Goal: Task Accomplishment & Management: Manage account settings

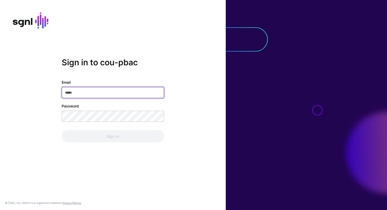
click at [100, 95] on input "Email" at bounding box center [113, 92] width 102 height 11
type input "**********"
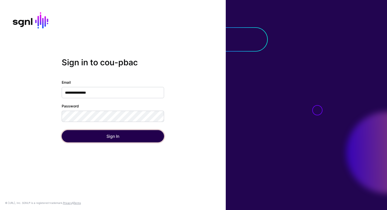
click at [107, 135] on button "Sign In" at bounding box center [113, 136] width 102 height 12
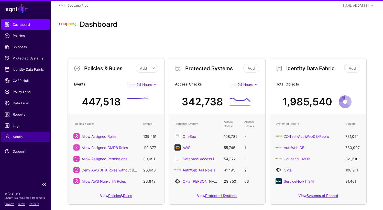
click at [22, 138] on span "Admin" at bounding box center [26, 136] width 42 height 5
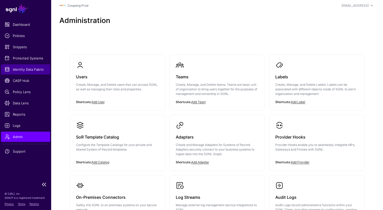
click at [38, 55] on link "Protected Systems" at bounding box center [25, 58] width 49 height 10
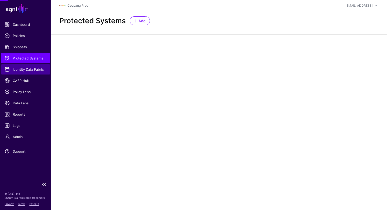
click at [32, 69] on span "Identity Data Fabric" at bounding box center [26, 69] width 42 height 5
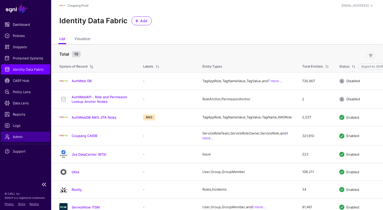
click at [20, 139] on span "Admin" at bounding box center [26, 136] width 42 height 5
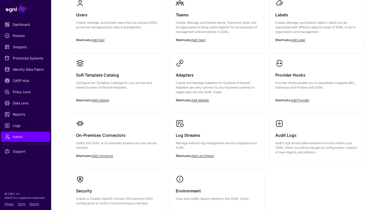
scroll to position [102, 0]
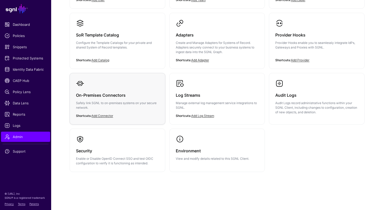
click at [113, 101] on p "Safely link SGNL to on-premises systems on your secure network." at bounding box center [117, 105] width 83 height 9
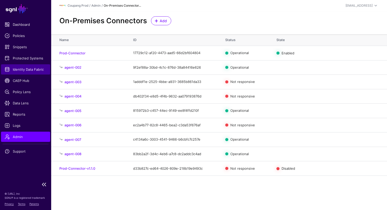
click at [29, 69] on span "Identity Data Fabric" at bounding box center [26, 69] width 42 height 5
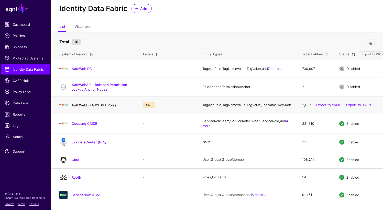
scroll to position [47, 0]
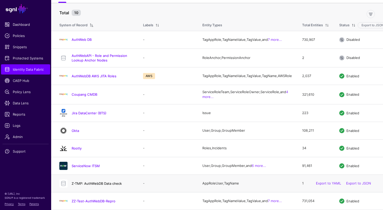
click at [90, 182] on link "Z-TMP: AuthWebDB Data check" at bounding box center [97, 184] width 50 height 4
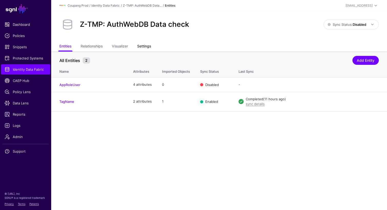
click at [149, 46] on link "Settings" at bounding box center [144, 47] width 14 height 10
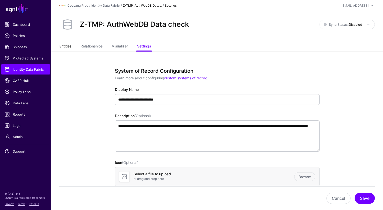
click at [66, 46] on link "Entities" at bounding box center [65, 47] width 12 height 10
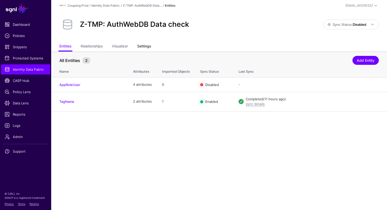
click at [144, 46] on link "Settings" at bounding box center [144, 47] width 14 height 10
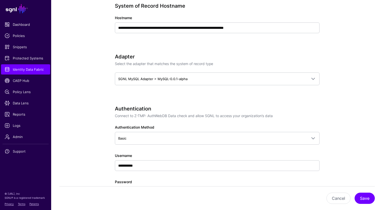
scroll to position [229, 0]
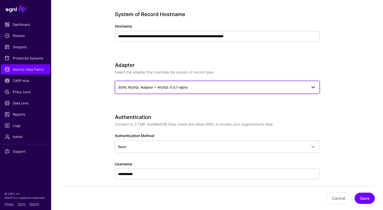
click at [192, 82] on link "SGNL MySQL Adapter > MySQL-0.0.1-alpha" at bounding box center [217, 87] width 205 height 13
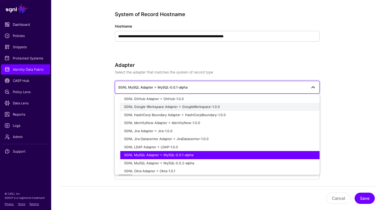
scroll to position [107, 0]
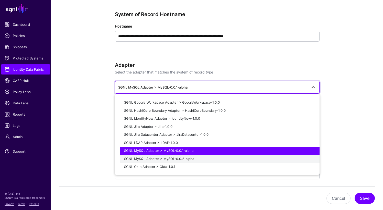
click at [196, 158] on div "SGNL MySQL Adapter > MySQL-0.0.2-alpha" at bounding box center [219, 159] width 191 height 5
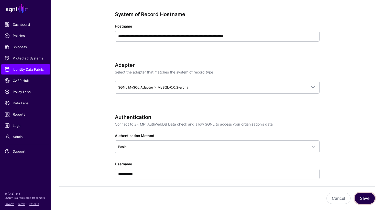
click at [366, 195] on button "Save" at bounding box center [364, 198] width 20 height 11
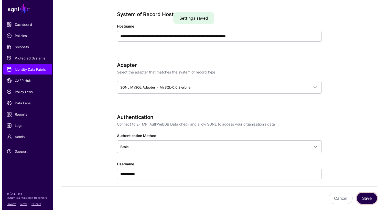
scroll to position [0, 0]
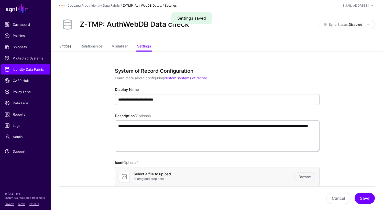
click at [65, 46] on link "Entities" at bounding box center [65, 47] width 12 height 10
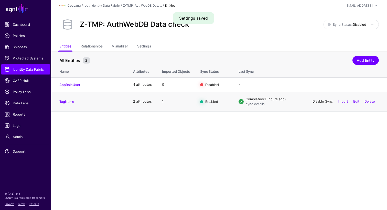
click at [322, 102] on link "Disable Sync" at bounding box center [322, 101] width 20 height 4
click at [322, 102] on link "Enable Sync" at bounding box center [322, 101] width 19 height 4
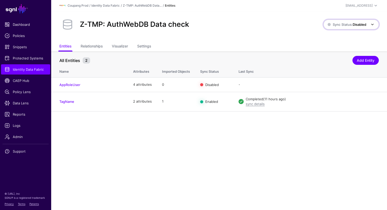
click at [350, 22] on span "Sync Status: Disabled" at bounding box center [346, 24] width 39 height 4
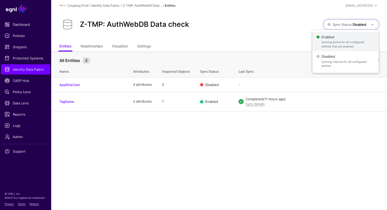
click at [345, 44] on span "Syncing active for all configured entities that are enabled" at bounding box center [347, 44] width 53 height 8
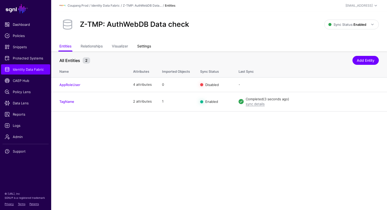
click at [147, 46] on link "Settings" at bounding box center [144, 47] width 14 height 10
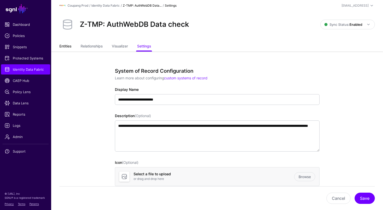
click at [66, 47] on link "Entities" at bounding box center [65, 47] width 12 height 10
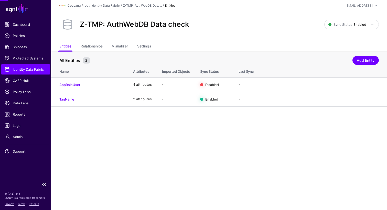
click at [36, 68] on span "Identity Data Fabric" at bounding box center [26, 69] width 42 height 5
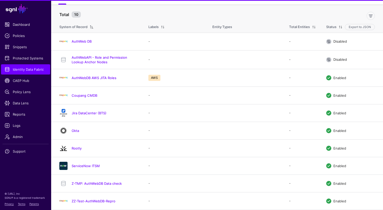
scroll to position [47, 0]
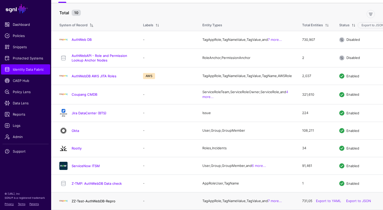
click at [110, 201] on link "ZZ-Test-AuthWebDB-Repro" at bounding box center [94, 201] width 44 height 4
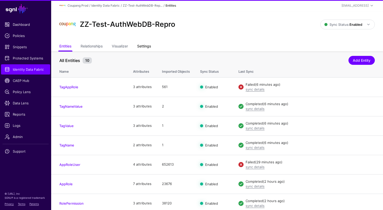
click at [144, 48] on link "Settings" at bounding box center [144, 47] width 14 height 10
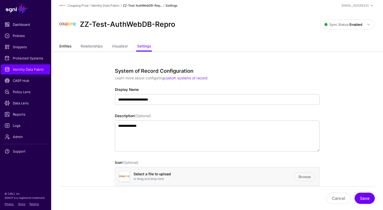
click at [65, 49] on link "Entities" at bounding box center [65, 47] width 12 height 10
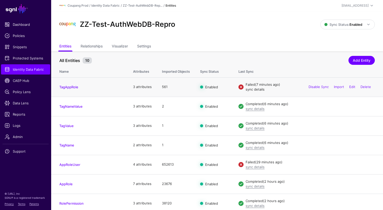
click at [257, 91] on link "sync details" at bounding box center [254, 89] width 19 height 4
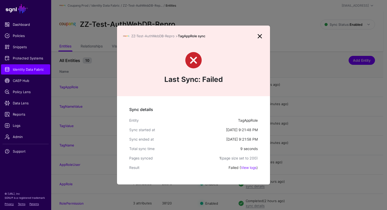
click at [260, 38] on link at bounding box center [259, 36] width 8 height 8
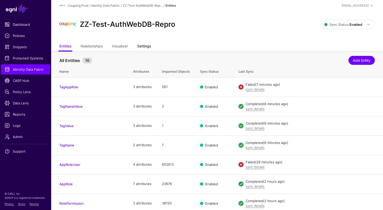
click at [143, 46] on link "Settings" at bounding box center [144, 47] width 14 height 10
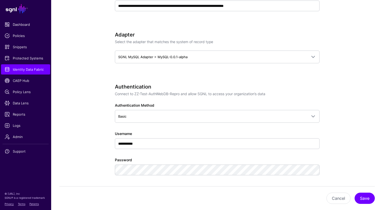
scroll to position [259, 0]
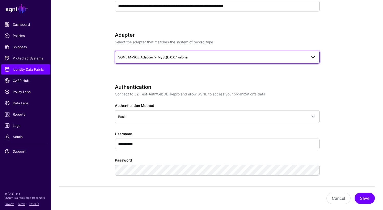
click at [173, 53] on link "SGNL MySQL Adapter > MySQL-0.0.1-alpha" at bounding box center [217, 57] width 205 height 13
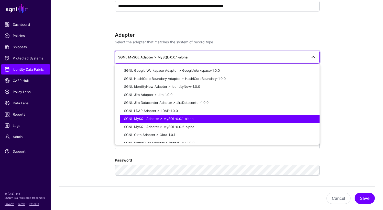
scroll to position [115, 0]
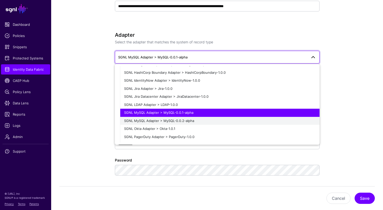
click at [184, 119] on span "SGNL MySQL Adapter > MySQL-0.0.2-alpha" at bounding box center [159, 121] width 70 height 4
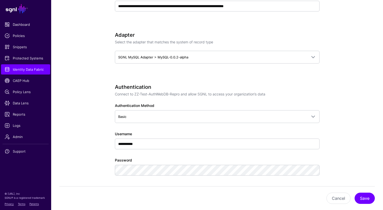
click at [345, 107] on app-datasources-details-form "**********" at bounding box center [217, 180] width 332 height 777
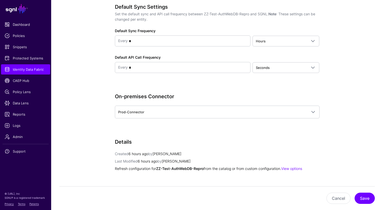
scroll to position [499, 0]
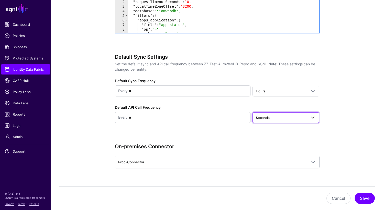
click at [259, 119] on span "Seconds" at bounding box center [263, 118] width 14 height 4
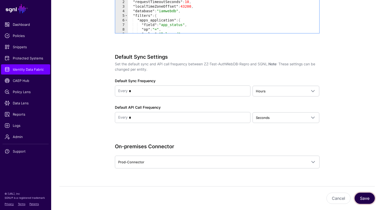
click at [363, 199] on button "Save" at bounding box center [364, 198] width 20 height 11
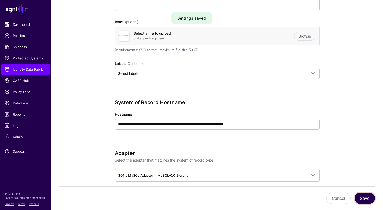
scroll to position [0, 0]
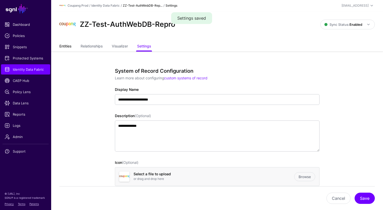
click at [62, 47] on link "Entities" at bounding box center [65, 47] width 12 height 10
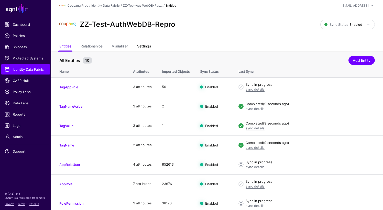
click at [147, 44] on link "Settings" at bounding box center [144, 47] width 14 height 10
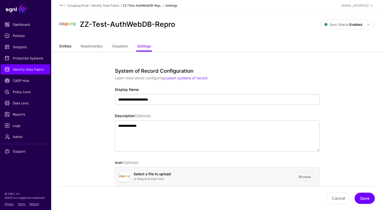
click at [65, 46] on link "Entities" at bounding box center [65, 47] width 12 height 10
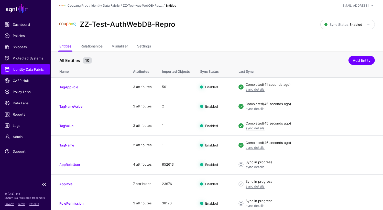
click at [24, 69] on span "Identity Data Fabric" at bounding box center [26, 69] width 42 height 5
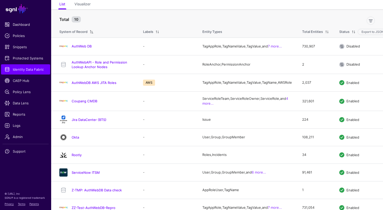
scroll to position [47, 0]
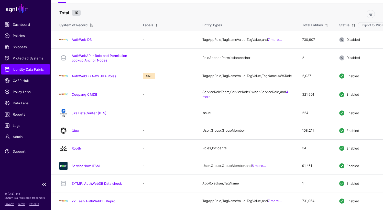
click at [19, 70] on span "Identity Data Fabric" at bounding box center [26, 69] width 42 height 5
click at [76, 38] on link "AuthWeb DB" at bounding box center [82, 40] width 20 height 4
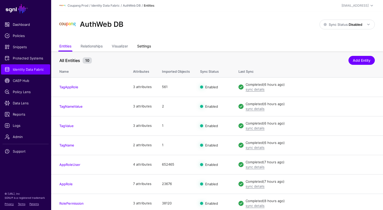
click at [142, 49] on link "Settings" at bounding box center [144, 47] width 14 height 10
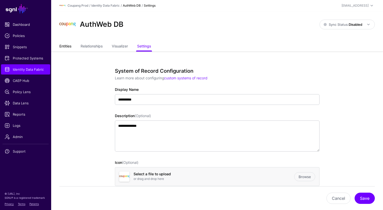
click at [60, 46] on link "Entities" at bounding box center [65, 47] width 12 height 10
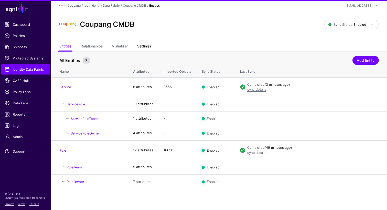
click at [142, 46] on link "Settings" at bounding box center [144, 47] width 14 height 10
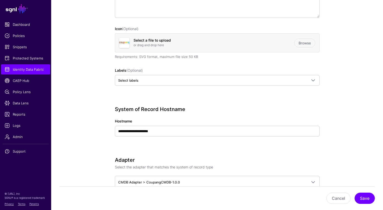
scroll to position [4, 0]
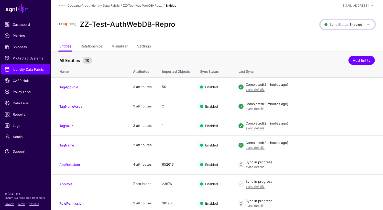
click at [367, 25] on span at bounding box center [368, 24] width 6 height 6
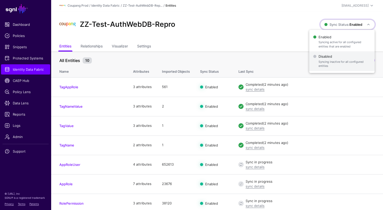
click at [347, 57] on span "Disabled Syncing inactive for all configured entities" at bounding box center [341, 61] width 57 height 17
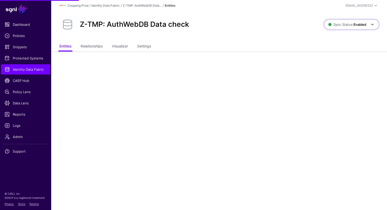
click at [344, 28] on link "Sync Status: Enabled" at bounding box center [351, 25] width 54 height 10
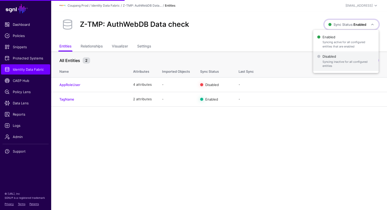
click at [340, 59] on span "Disabled Syncing inactive for all configured entities" at bounding box center [345, 61] width 57 height 17
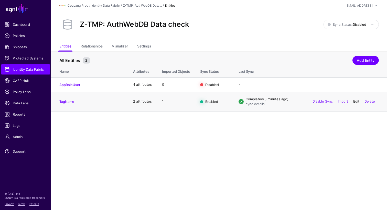
click at [357, 101] on link "Edit" at bounding box center [356, 101] width 6 height 4
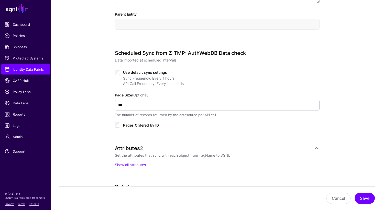
scroll to position [222, 0]
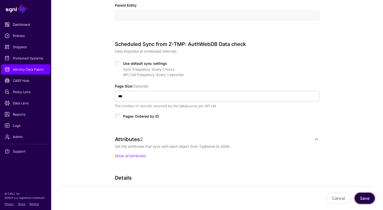
click at [370, 201] on button "Save" at bounding box center [364, 198] width 20 height 11
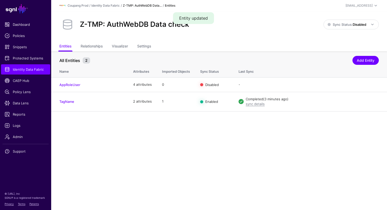
click at [143, 5] on link "Z-TMP: AuthWebDB Data..." at bounding box center [142, 6] width 39 height 4
click at [115, 5] on link "Identity Data Fabric" at bounding box center [105, 6] width 28 height 4
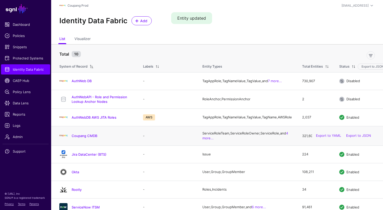
scroll to position [47, 0]
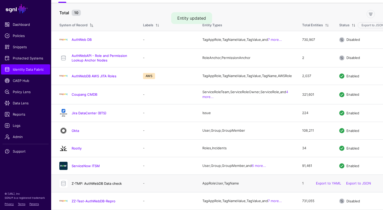
click at [102, 182] on link "Z-TMP: AuthWebDB Data check" at bounding box center [97, 184] width 50 height 4
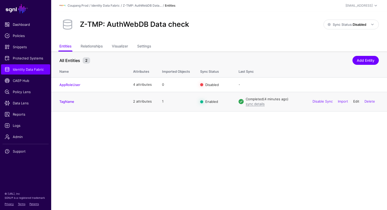
click at [355, 100] on link "Edit" at bounding box center [356, 101] width 6 height 4
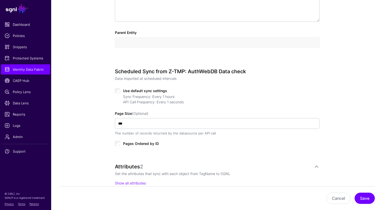
scroll to position [194, 0]
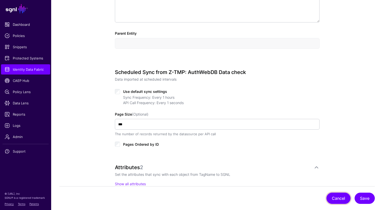
click at [339, 197] on button "Cancel" at bounding box center [338, 198] width 24 height 11
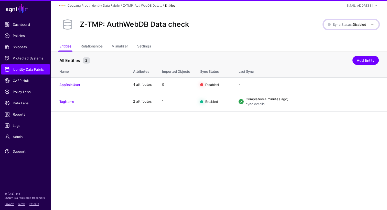
click at [340, 27] on span "Sync Status: Disabled" at bounding box center [351, 24] width 48 height 6
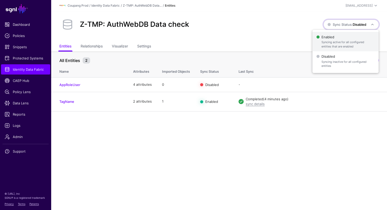
click at [337, 45] on span "Syncing active for all configured entities that are enabled" at bounding box center [347, 44] width 53 height 8
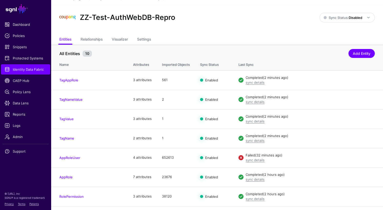
scroll to position [6, 0]
click at [150, 42] on link "Settings" at bounding box center [144, 41] width 14 height 10
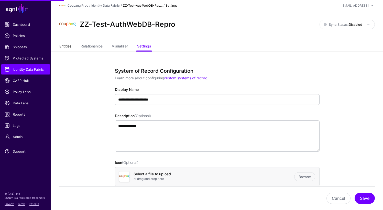
click at [66, 46] on link "Entities" at bounding box center [65, 47] width 12 height 10
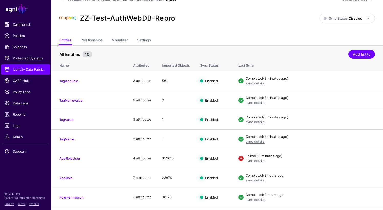
scroll to position [8, 0]
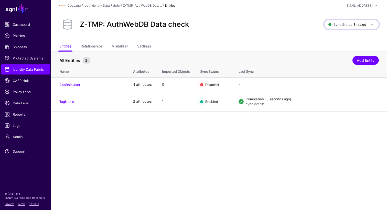
click at [346, 26] on span "Sync Status: Enabled" at bounding box center [347, 24] width 38 height 4
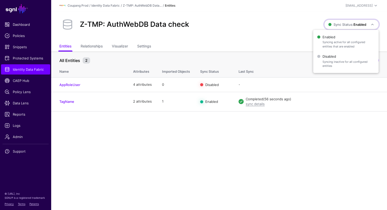
click at [347, 25] on span "Sync Status: Enabled" at bounding box center [347, 24] width 38 height 4
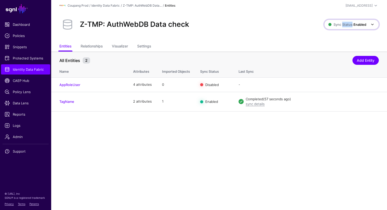
click at [347, 25] on span "Sync Status: Enabled" at bounding box center [347, 24] width 38 height 4
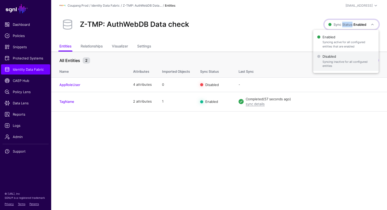
click at [340, 61] on span "Syncing inactive for all configured entities" at bounding box center [348, 64] width 52 height 8
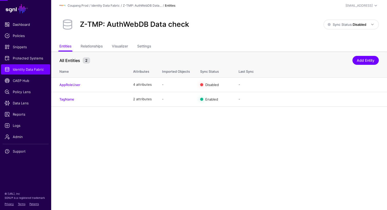
click at [280, 28] on div "Z-TMP: AuthWebDB Data check" at bounding box center [191, 24] width 268 height 16
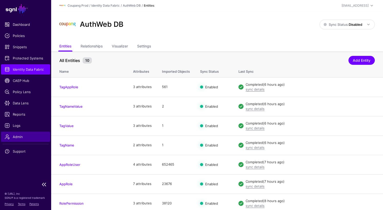
click at [26, 138] on span "Admin" at bounding box center [26, 136] width 42 height 5
click at [144, 46] on link "Settings" at bounding box center [144, 47] width 14 height 10
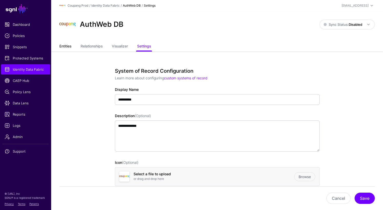
click at [64, 48] on link "Entities" at bounding box center [65, 47] width 12 height 10
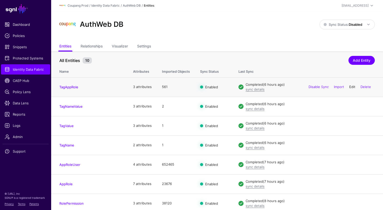
click at [350, 86] on link "Edit" at bounding box center [352, 87] width 6 height 4
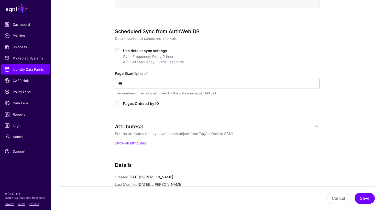
scroll to position [237, 0]
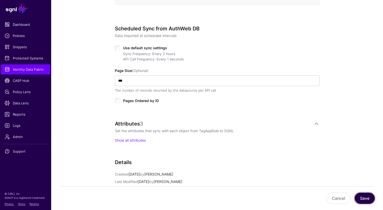
click at [367, 195] on button "Save" at bounding box center [364, 198] width 20 height 11
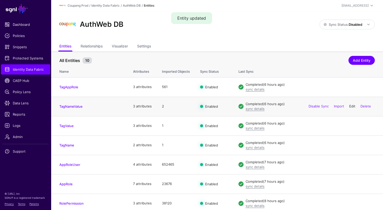
click at [350, 106] on link "Edit" at bounding box center [352, 106] width 6 height 4
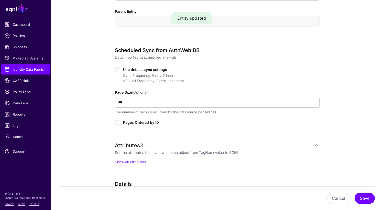
scroll to position [319, 0]
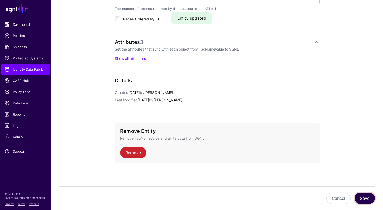
click at [370, 196] on button "Save" at bounding box center [364, 198] width 20 height 11
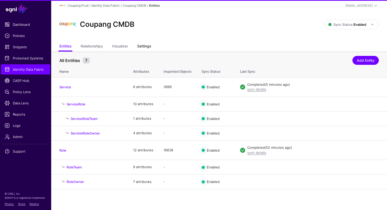
click at [142, 49] on link "Settings" at bounding box center [144, 47] width 14 height 10
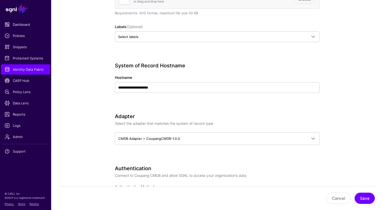
scroll to position [180, 0]
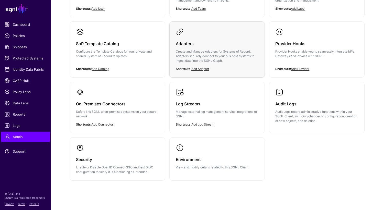
scroll to position [102, 0]
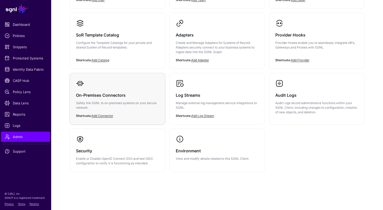
click at [110, 106] on p "Safely link SGNL to on-premises systems on your secure network." at bounding box center [117, 105] width 83 height 9
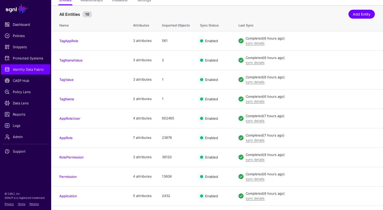
scroll to position [51, 0]
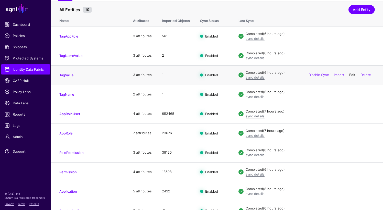
click at [352, 76] on link "Edit" at bounding box center [352, 75] width 6 height 4
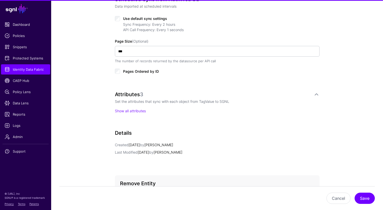
scroll to position [319, 0]
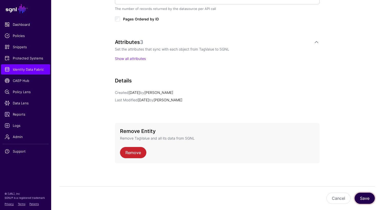
click at [365, 200] on button "Save" at bounding box center [364, 198] width 20 height 11
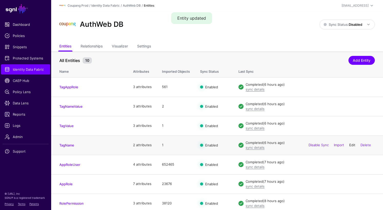
click at [351, 146] on link "Edit" at bounding box center [352, 145] width 6 height 4
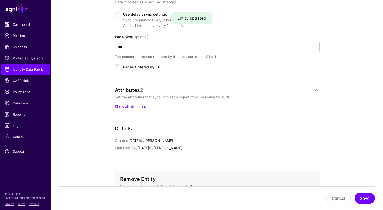
scroll to position [319, 0]
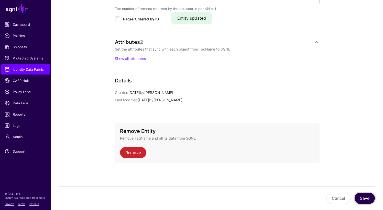
click at [362, 200] on button "Save" at bounding box center [364, 198] width 20 height 11
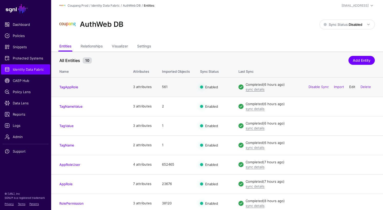
click at [352, 87] on link "Edit" at bounding box center [352, 87] width 6 height 4
click at [352, 106] on link "Edit" at bounding box center [352, 106] width 6 height 4
click at [350, 126] on link "Edit" at bounding box center [352, 126] width 6 height 4
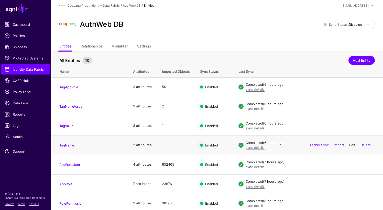
click at [349, 146] on link "Edit" at bounding box center [352, 145] width 6 height 4
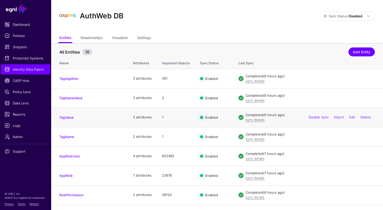
scroll to position [13, 0]
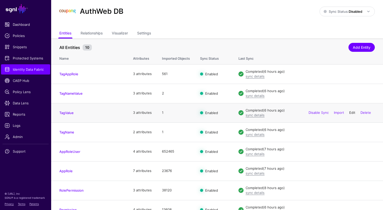
click at [351, 113] on link "Edit" at bounding box center [352, 113] width 6 height 4
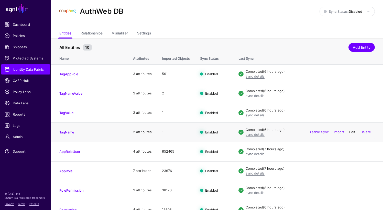
click at [351, 134] on link "Edit" at bounding box center [352, 132] width 6 height 4
click at [350, 152] on link "Edit" at bounding box center [352, 152] width 6 height 4
click at [349, 171] on link "Edit" at bounding box center [352, 171] width 6 height 4
click at [350, 153] on link "Edit" at bounding box center [352, 152] width 6 height 4
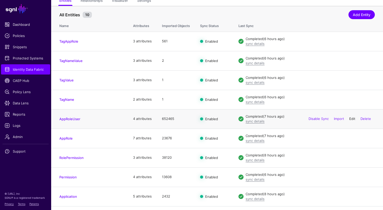
scroll to position [61, 0]
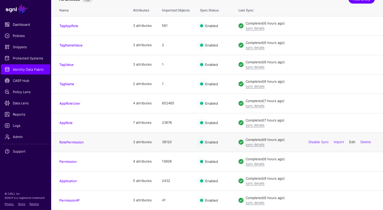
click at [352, 142] on link "Edit" at bounding box center [352, 142] width 6 height 4
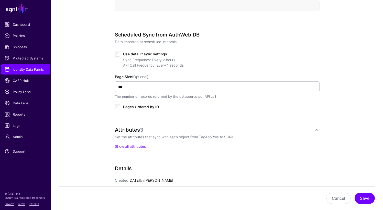
scroll to position [231, 0]
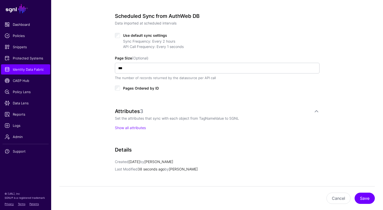
scroll to position [256, 0]
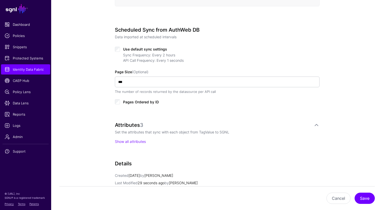
scroll to position [238, 0]
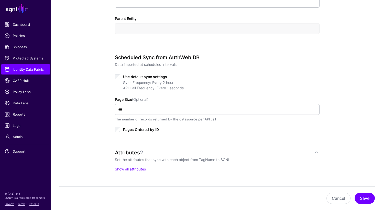
scroll to position [209, 0]
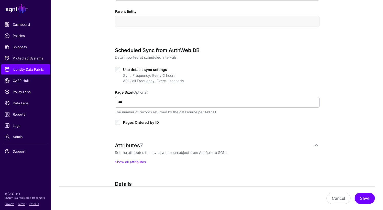
scroll to position [232, 0]
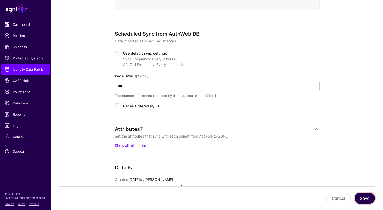
click at [363, 197] on button "Save" at bounding box center [364, 198] width 20 height 11
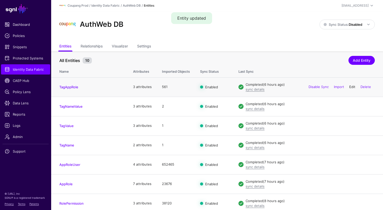
click at [353, 86] on link "Edit" at bounding box center [352, 87] width 6 height 4
click at [350, 107] on link "Edit" at bounding box center [352, 106] width 6 height 4
click at [352, 126] on link "Edit" at bounding box center [352, 126] width 6 height 4
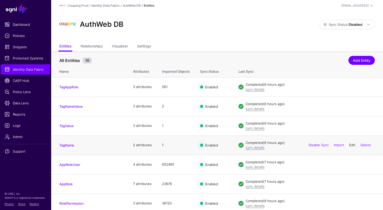
click at [352, 145] on link "Edit" at bounding box center [352, 145] width 6 height 4
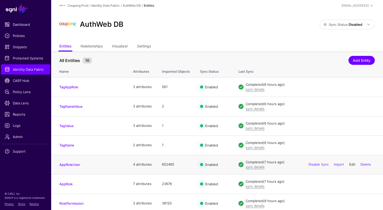
click at [353, 166] on link "Edit" at bounding box center [352, 165] width 6 height 4
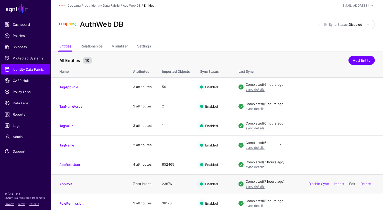
click at [352, 183] on link "Edit" at bounding box center [352, 184] width 6 height 4
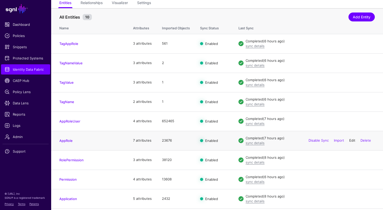
scroll to position [46, 0]
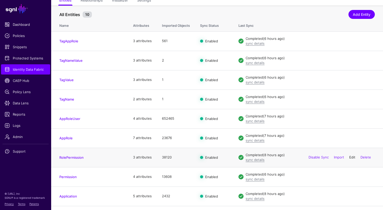
click at [353, 157] on link "Edit" at bounding box center [352, 157] width 6 height 4
click at [350, 177] on link "Edit" at bounding box center [352, 177] width 6 height 4
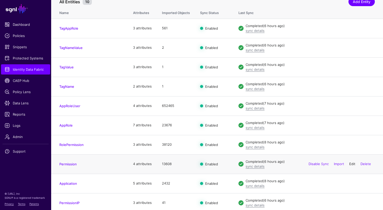
scroll to position [61, 0]
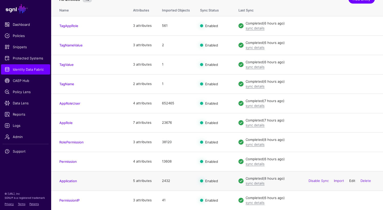
click at [351, 181] on link "Edit" at bounding box center [352, 181] width 6 height 4
click at [17, 71] on span "Identity Data Fabric" at bounding box center [26, 69] width 42 height 5
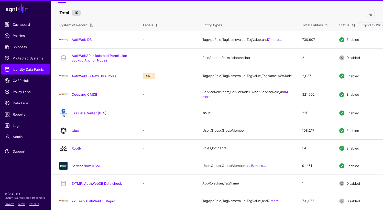
scroll to position [47, 0]
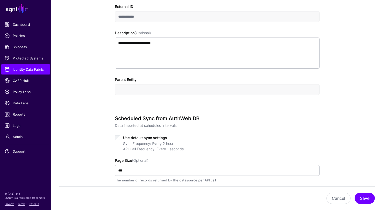
scroll to position [161, 0]
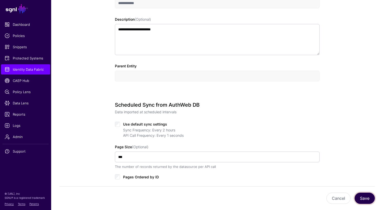
click at [361, 195] on button "Save" at bounding box center [364, 198] width 20 height 11
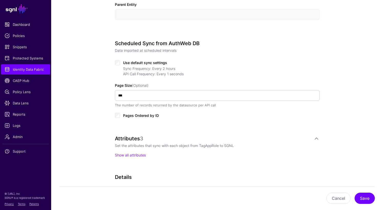
scroll to position [226, 0]
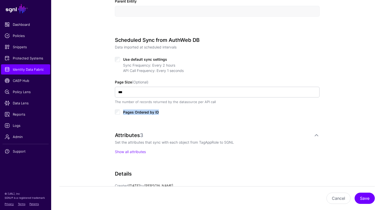
drag, startPoint x: 158, startPoint y: 111, endPoint x: 122, endPoint y: 110, distance: 36.6
click at [122, 110] on div "Pages Ordered by ID" at bounding box center [217, 112] width 205 height 6
copy span "Pages Ordered by ID"
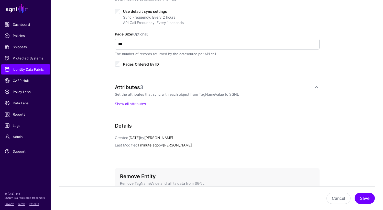
scroll to position [275, 0]
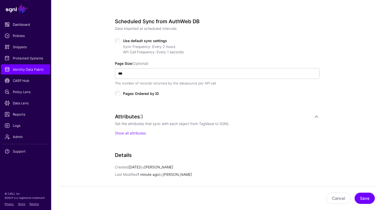
scroll to position [245, 0]
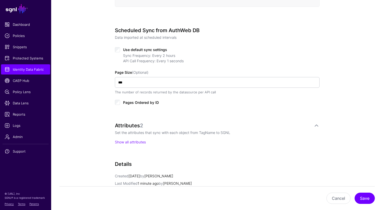
scroll to position [248, 0]
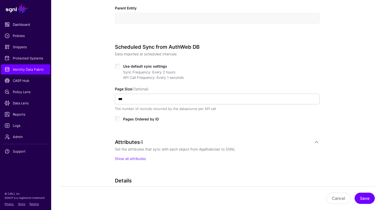
scroll to position [226, 0]
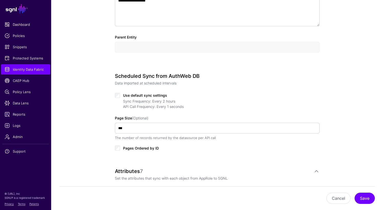
scroll to position [191, 0]
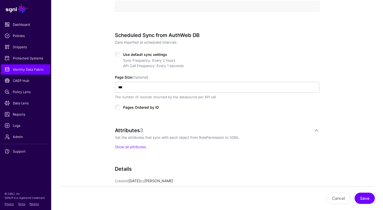
scroll to position [233, 0]
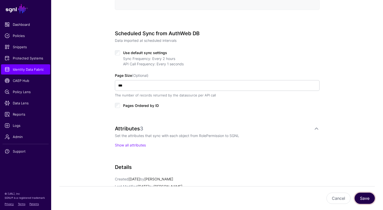
click at [364, 195] on button "Save" at bounding box center [364, 198] width 20 height 11
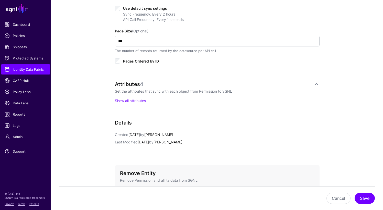
scroll to position [281, 0]
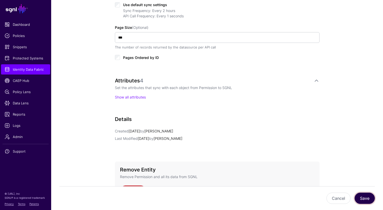
click at [366, 195] on button "Save" at bounding box center [364, 198] width 20 height 11
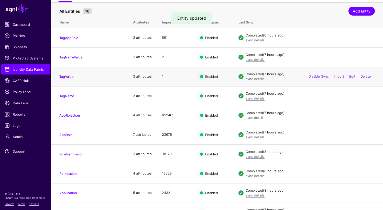
scroll to position [61, 0]
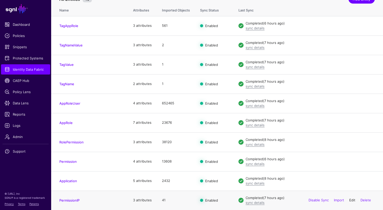
click at [351, 199] on link "Edit" at bounding box center [352, 200] width 6 height 4
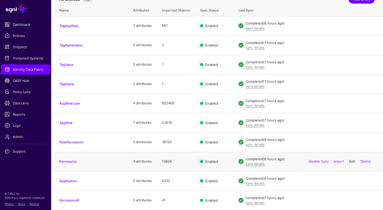
click at [349, 161] on link "Edit" at bounding box center [352, 162] width 6 height 4
click at [350, 142] on link "Edit" at bounding box center [352, 142] width 6 height 4
click at [349, 122] on link "Edit" at bounding box center [352, 123] width 6 height 4
click at [351, 102] on link "Edit" at bounding box center [352, 103] width 6 height 4
click at [349, 25] on link "Edit" at bounding box center [352, 26] width 6 height 4
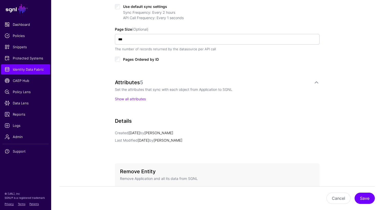
scroll to position [281, 0]
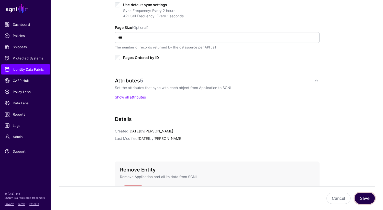
click at [370, 199] on button "Save" at bounding box center [364, 198] width 20 height 11
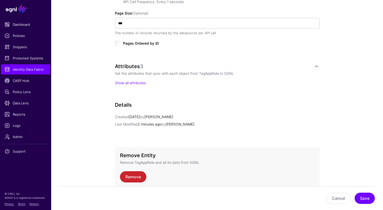
scroll to position [296, 0]
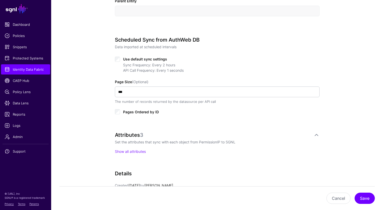
scroll to position [230, 0]
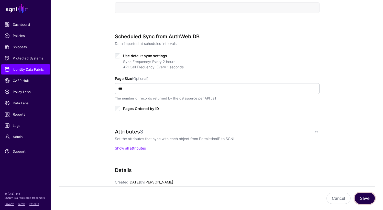
click at [367, 201] on button "Save" at bounding box center [364, 198] width 20 height 11
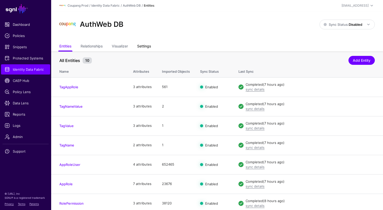
click at [142, 43] on link "Settings" at bounding box center [144, 47] width 14 height 10
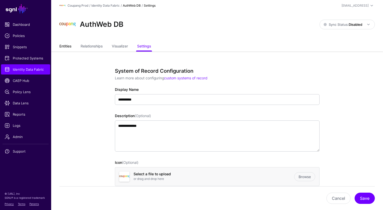
click at [64, 46] on link "Entities" at bounding box center [65, 47] width 12 height 10
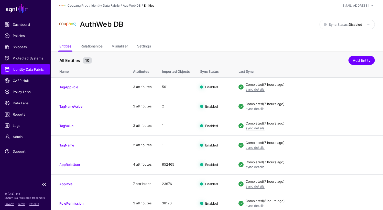
click at [21, 67] on span "Identity Data Fabric" at bounding box center [26, 69] width 42 height 5
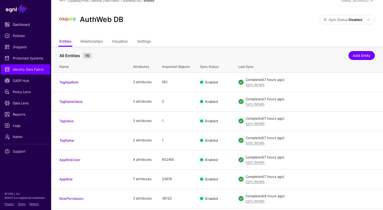
scroll to position [5, 0]
click at [140, 43] on link "Settings" at bounding box center [144, 42] width 14 height 10
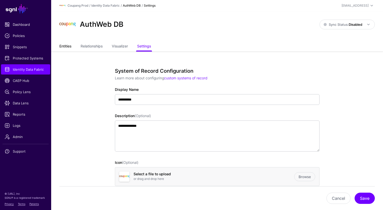
click at [65, 46] on link "Entities" at bounding box center [65, 47] width 12 height 10
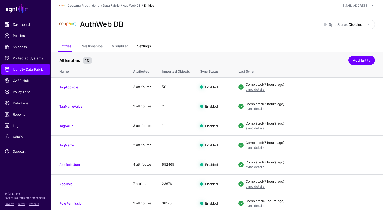
click at [149, 46] on link "Settings" at bounding box center [144, 47] width 14 height 10
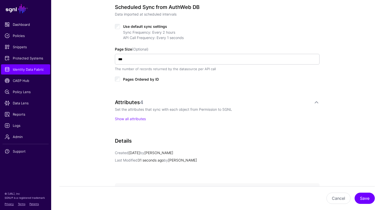
scroll to position [259, 0]
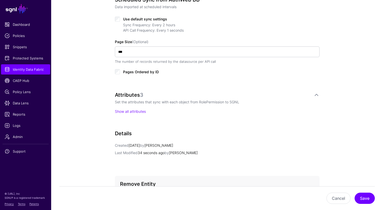
scroll to position [267, 0]
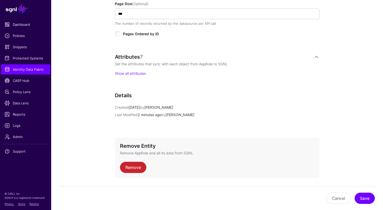
scroll to position [305, 0]
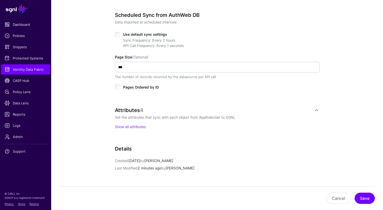
scroll to position [256, 0]
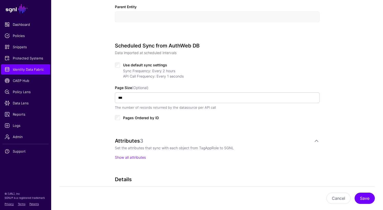
scroll to position [222, 0]
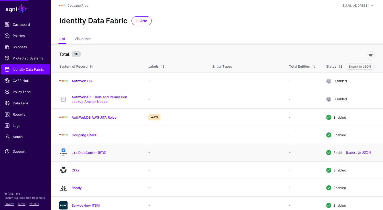
scroll to position [47, 0]
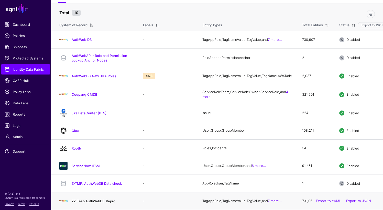
click at [101, 200] on link "ZZ-Test-AuthWebDB-Repro" at bounding box center [94, 201] width 44 height 4
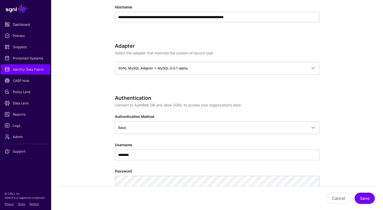
scroll to position [246, 0]
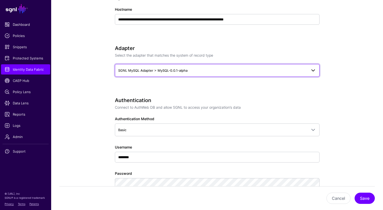
click at [172, 70] on span "SGNL MySQL Adapter > MySQL-0.0.1-alpha" at bounding box center [152, 71] width 69 height 4
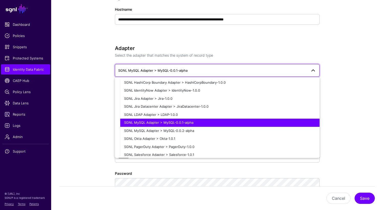
scroll to position [118, 0]
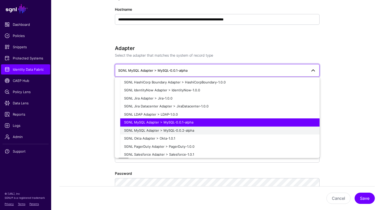
click at [185, 128] on button "SGNL MySQL Adapter > MySQL-0.0.2-alpha" at bounding box center [219, 131] width 199 height 8
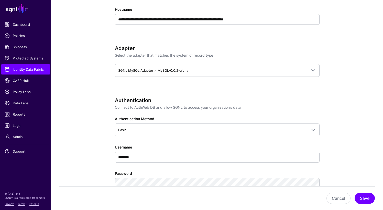
click at [351, 80] on app-datasources-details-form "**********" at bounding box center [217, 194] width 332 height 777
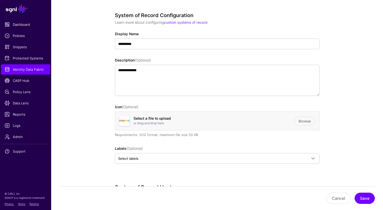
scroll to position [0, 0]
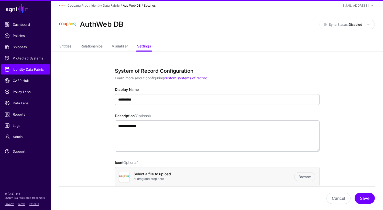
click at [64, 44] on link "Entities" at bounding box center [65, 47] width 12 height 10
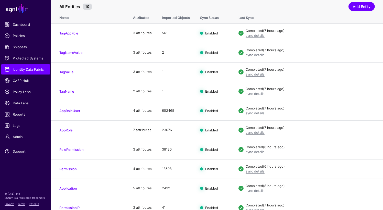
scroll to position [61, 0]
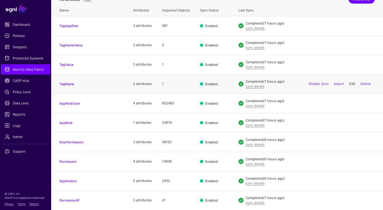
click at [353, 83] on link "Edit" at bounding box center [352, 84] width 6 height 4
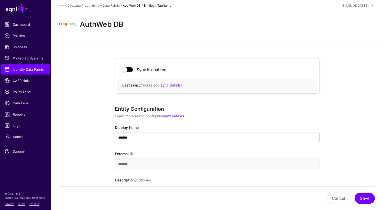
click at [134, 4] on link "AuthWeb DB" at bounding box center [132, 6] width 18 height 4
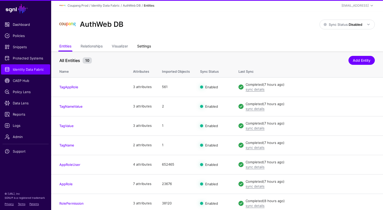
click at [147, 45] on link "Settings" at bounding box center [144, 47] width 14 height 10
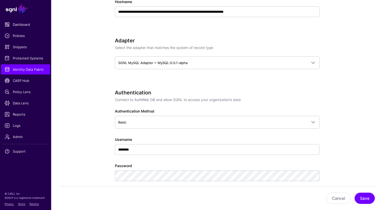
scroll to position [293, 0]
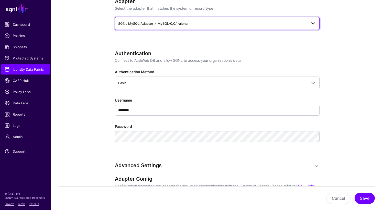
click at [221, 24] on span "SGNL MySQL Adapter > MySQL-0.0.1-alpha" at bounding box center [212, 24] width 189 height 6
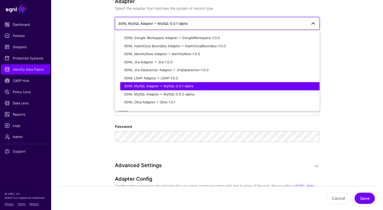
scroll to position [112, 0]
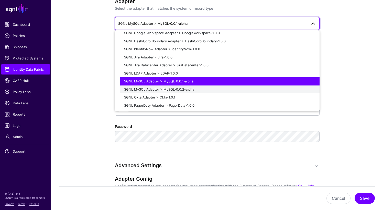
click at [207, 91] on div "SGNL MySQL Adapter > MySQL-0.0.2-alpha" at bounding box center [219, 89] width 191 height 5
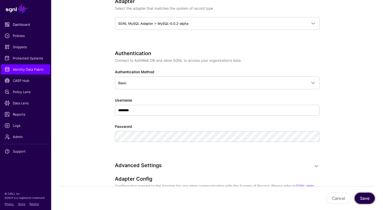
click at [366, 201] on button "Save" at bounding box center [364, 198] width 20 height 11
click at [17, 73] on link "Identity Data Fabric" at bounding box center [25, 69] width 49 height 10
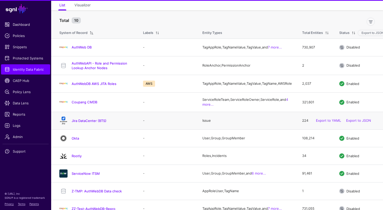
scroll to position [47, 0]
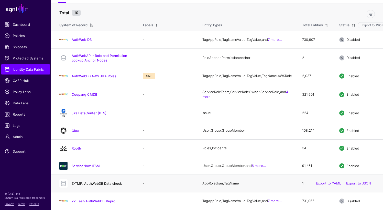
click at [98, 184] on link "Z-TMP: AuthWebDB Data check" at bounding box center [97, 184] width 50 height 4
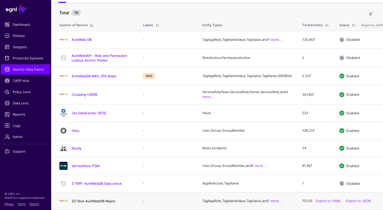
click at [92, 199] on link "ZZ-Test-AuthWebDB-Repro" at bounding box center [94, 201] width 44 height 4
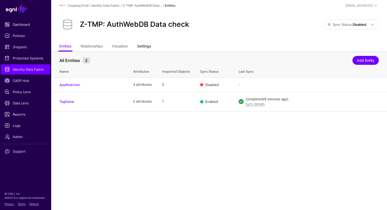
click at [149, 46] on link "Settings" at bounding box center [144, 47] width 14 height 10
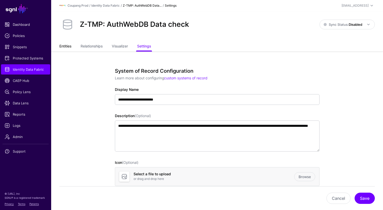
click at [60, 48] on link "Entities" at bounding box center [65, 47] width 12 height 10
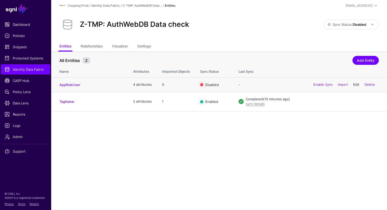
click at [357, 84] on link "Edit" at bounding box center [356, 85] width 6 height 4
click at [355, 101] on link "Edit" at bounding box center [356, 101] width 6 height 4
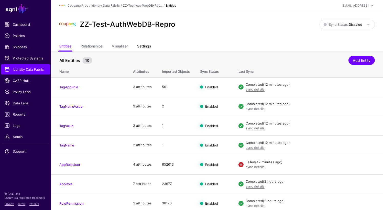
click at [150, 47] on link "Settings" at bounding box center [144, 47] width 14 height 10
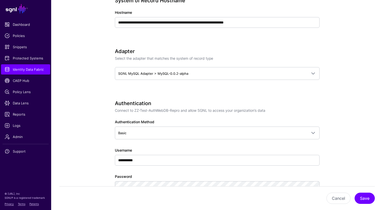
scroll to position [236, 0]
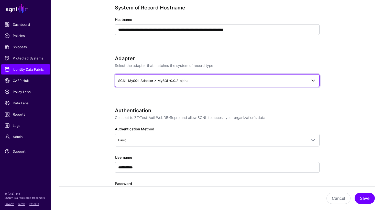
click at [196, 85] on link "SGNL MySQL Adapter > MySQL-0.0.2-alpha" at bounding box center [217, 80] width 205 height 13
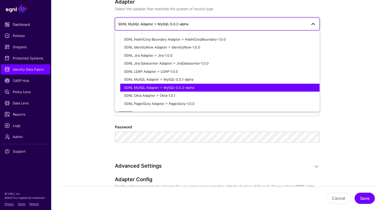
scroll to position [116, 0]
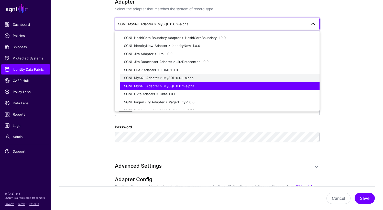
click at [186, 80] on span "SGNL MySQL Adapter > MySQL-0.0.1-alpha" at bounding box center [158, 78] width 69 height 4
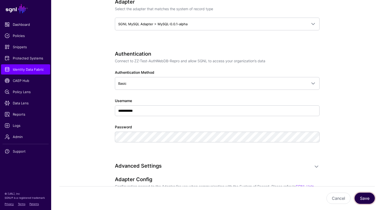
click at [368, 202] on button "Save" at bounding box center [364, 198] width 20 height 11
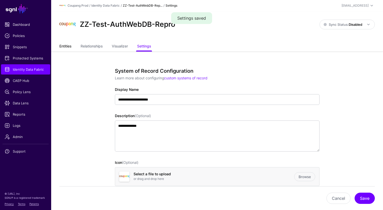
click at [66, 49] on link "Entities" at bounding box center [65, 47] width 12 height 10
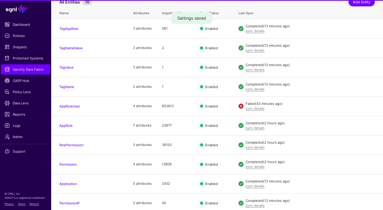
scroll to position [61, 0]
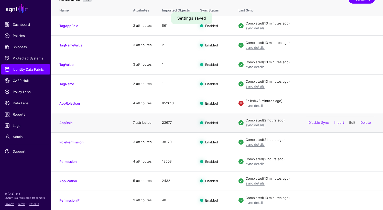
click at [351, 121] on link "Edit" at bounding box center [352, 123] width 6 height 4
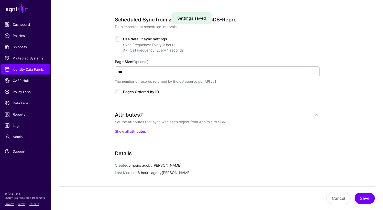
scroll to position [247, 0]
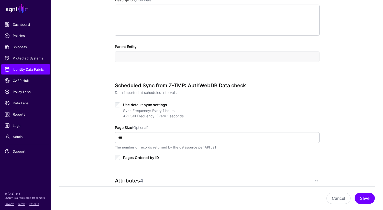
scroll to position [200, 0]
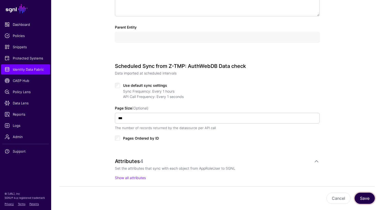
click at [365, 194] on button "Save" at bounding box center [364, 198] width 20 height 11
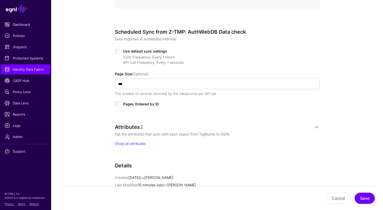
scroll to position [238, 0]
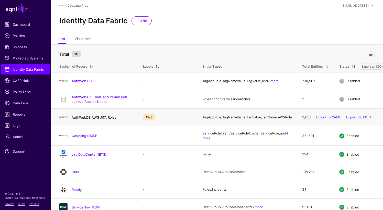
scroll to position [7, 0]
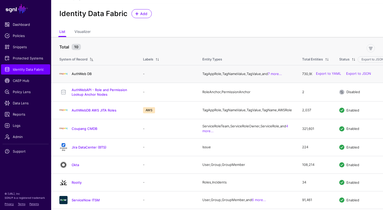
click at [83, 76] on link "AuthWeb DB" at bounding box center [82, 74] width 20 height 4
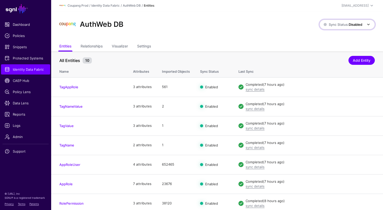
click at [341, 24] on span "Sync Status: Disabled" at bounding box center [342, 24] width 39 height 4
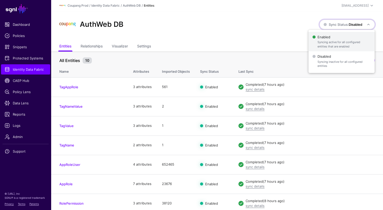
click at [332, 44] on span "Syncing active for all configured entities that are enabled" at bounding box center [343, 44] width 53 height 8
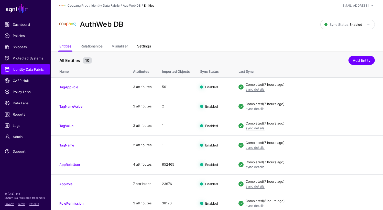
click at [149, 46] on link "Settings" at bounding box center [144, 47] width 14 height 10
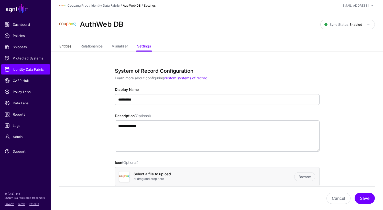
click at [71, 45] on link "Entities" at bounding box center [65, 47] width 12 height 10
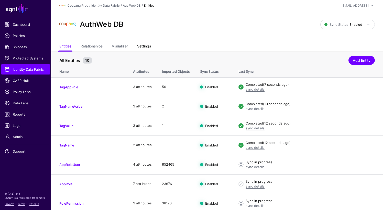
click at [143, 50] on link "Settings" at bounding box center [144, 47] width 14 height 10
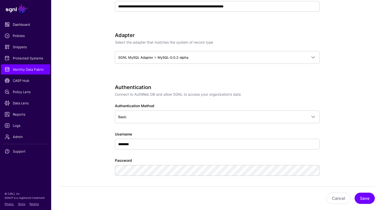
scroll to position [258, 0]
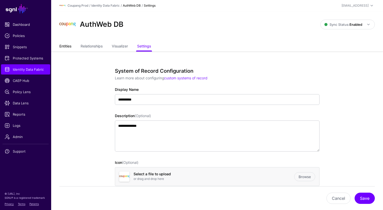
click at [66, 44] on link "Entities" at bounding box center [65, 47] width 12 height 10
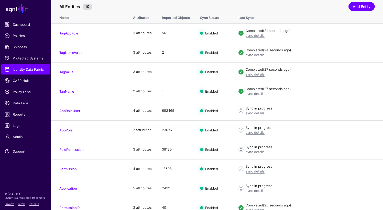
scroll to position [61, 0]
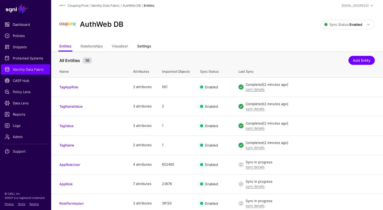
click at [142, 50] on link "Settings" at bounding box center [144, 47] width 14 height 10
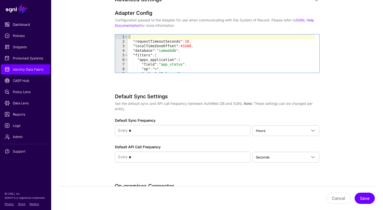
scroll to position [467, 0]
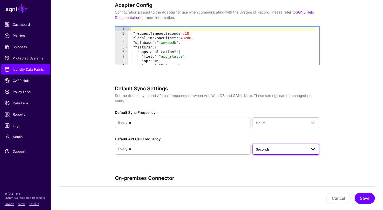
click at [283, 147] on span "Seconds" at bounding box center [281, 150] width 51 height 6
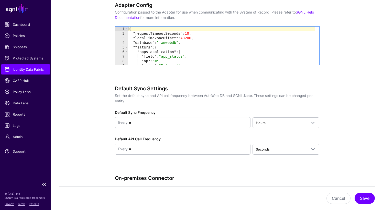
click at [19, 71] on span "Identity Data Fabric" at bounding box center [26, 69] width 42 height 5
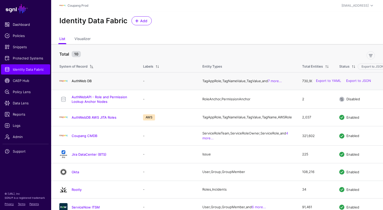
click at [77, 81] on link "AuthWeb DB" at bounding box center [82, 81] width 20 height 4
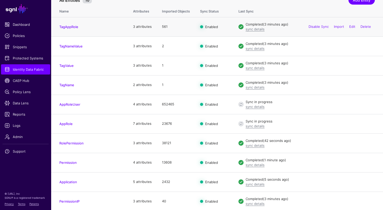
scroll to position [61, 0]
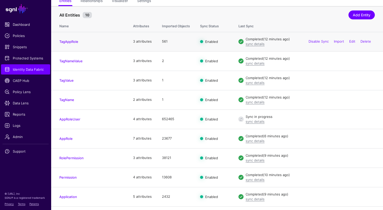
scroll to position [61, 0]
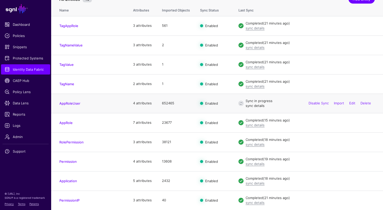
click at [251, 107] on link "sync details" at bounding box center [254, 106] width 19 height 4
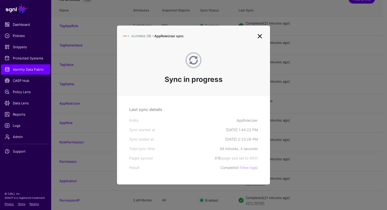
click at [260, 35] on link at bounding box center [259, 36] width 8 height 8
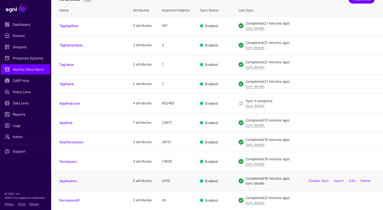
click at [251, 184] on link "sync details" at bounding box center [254, 183] width 19 height 4
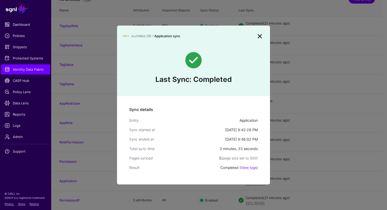
click at [258, 35] on link at bounding box center [259, 36] width 8 height 8
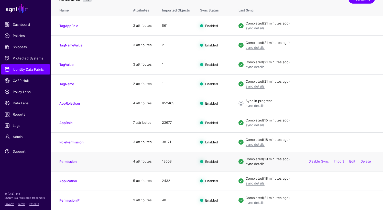
click at [256, 165] on link "sync details" at bounding box center [254, 164] width 19 height 4
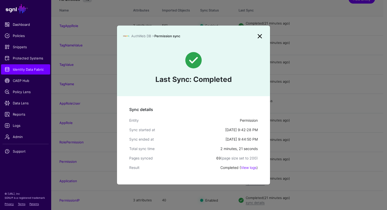
click at [259, 35] on link at bounding box center [259, 36] width 8 height 8
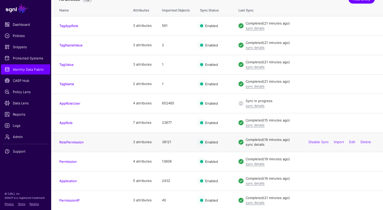
click at [261, 143] on link "sync details" at bounding box center [254, 145] width 19 height 4
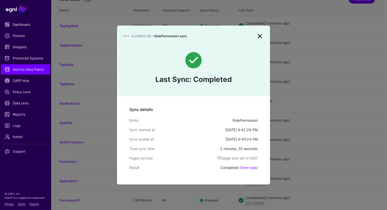
click at [261, 35] on link at bounding box center [259, 36] width 8 height 8
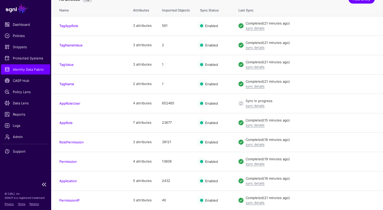
click at [34, 70] on span "Identity Data Fabric" at bounding box center [26, 69] width 42 height 5
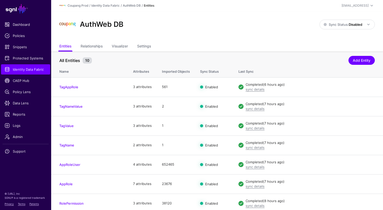
scroll to position [61, 0]
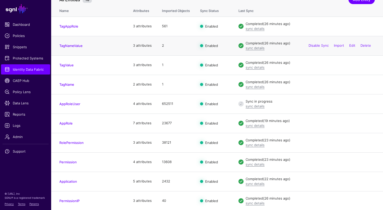
scroll to position [61, 0]
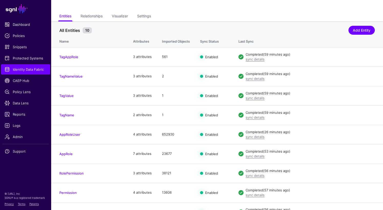
scroll to position [33, 0]
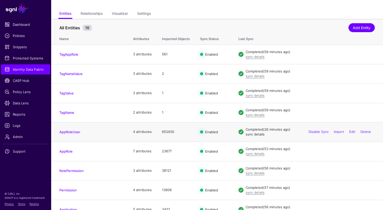
click at [250, 136] on link "sync details" at bounding box center [254, 134] width 19 height 4
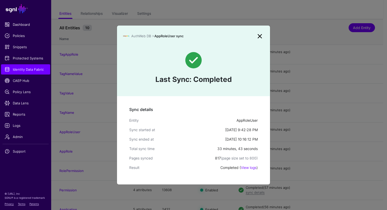
click at [260, 35] on link at bounding box center [259, 36] width 8 height 8
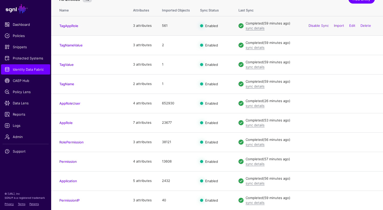
scroll to position [0, 0]
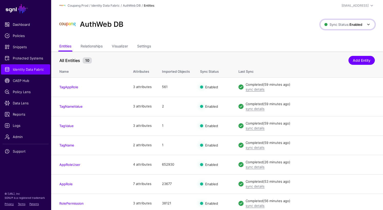
click at [335, 21] on span "Sync Status: Enabled" at bounding box center [347, 24] width 47 height 6
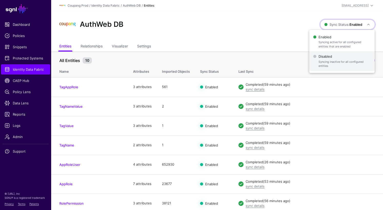
click at [331, 55] on span "Disabled Syncing inactive for all configured entities" at bounding box center [341, 61] width 57 height 17
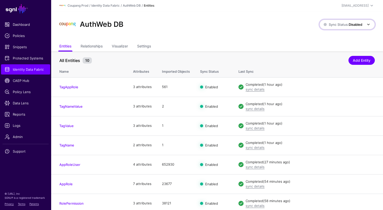
click at [344, 26] on span "Sync Status: Disabled" at bounding box center [342, 24] width 39 height 4
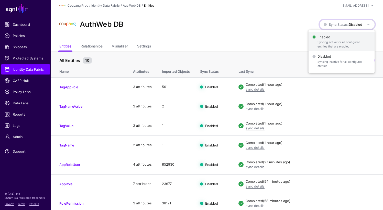
click at [332, 40] on span "Enabled Syncing active for all configured entities that are enabled" at bounding box center [341, 41] width 58 height 17
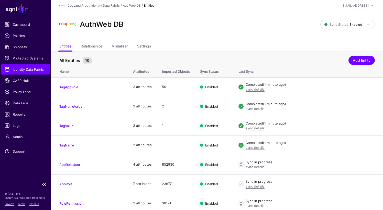
click at [34, 71] on span "Identity Data Fabric" at bounding box center [26, 69] width 42 height 5
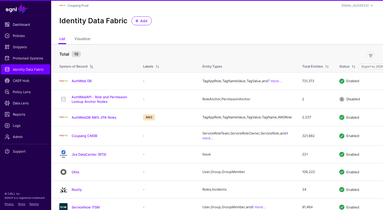
scroll to position [47, 0]
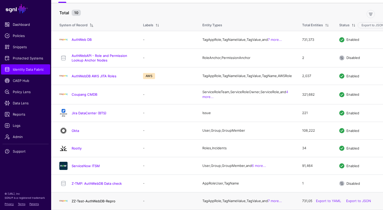
click at [79, 201] on link "ZZ-Test-AuthWebDB-Repro" at bounding box center [94, 201] width 44 height 4
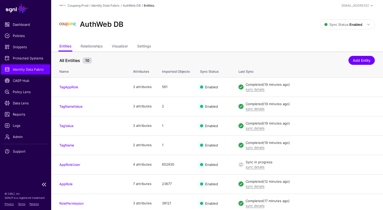
click at [18, 72] on link "Identity Data Fabric" at bounding box center [25, 69] width 49 height 10
click at [182, 37] on div "AuthWeb DB Sync Status: Enabled Enabled Syncing active for all configured entit…" at bounding box center [217, 26] width 332 height 31
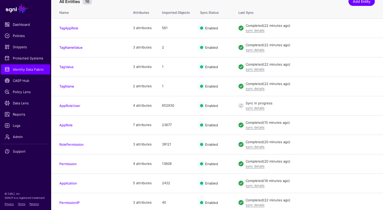
scroll to position [61, 0]
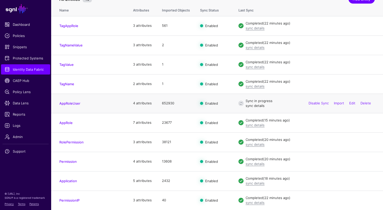
click at [257, 105] on link "sync details" at bounding box center [254, 106] width 19 height 4
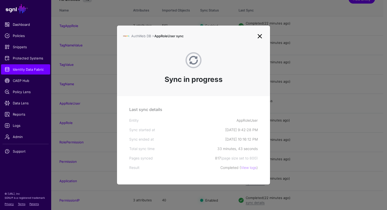
click at [260, 35] on link at bounding box center [259, 36] width 8 height 8
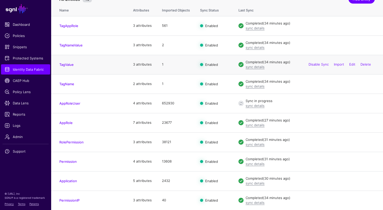
scroll to position [0, 0]
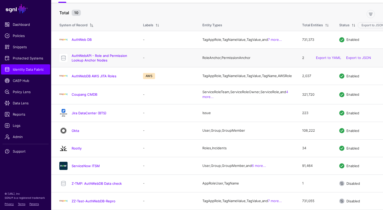
scroll to position [47, 0]
click at [77, 129] on link "Okta" at bounding box center [75, 131] width 7 height 4
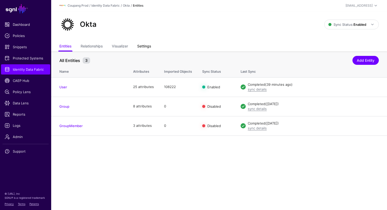
click at [144, 47] on link "Settings" at bounding box center [144, 47] width 14 height 10
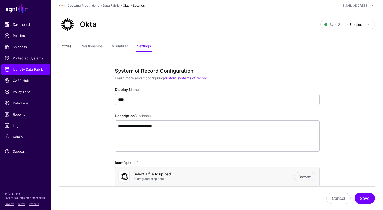
click at [64, 47] on link "Entities" at bounding box center [65, 47] width 12 height 10
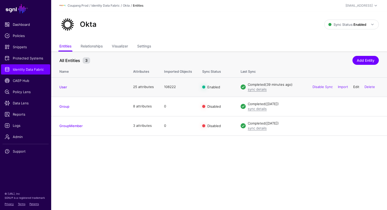
click at [355, 87] on link "Edit" at bounding box center [356, 87] width 6 height 4
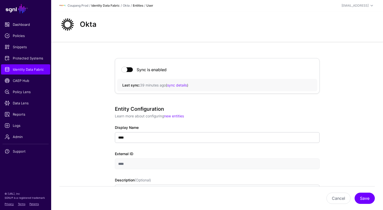
click at [113, 7] on link "Identity Data Fabric" at bounding box center [105, 6] width 28 height 4
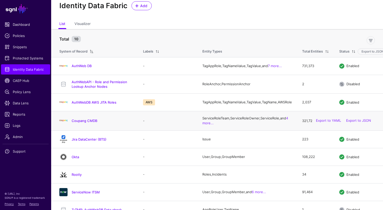
scroll to position [47, 0]
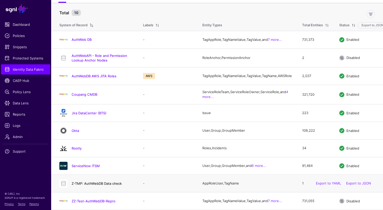
click at [91, 182] on link "Z-TMP: AuthWebDB Data check" at bounding box center [97, 184] width 50 height 4
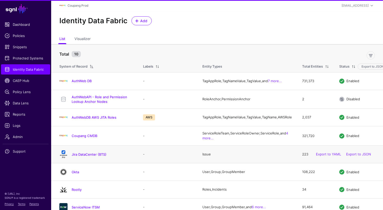
scroll to position [47, 0]
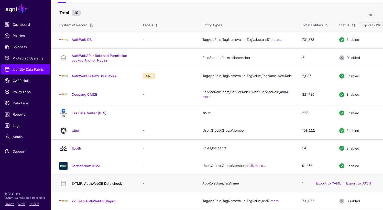
click at [95, 182] on link "Z-TMP: AuthWebDB Data check" at bounding box center [97, 184] width 50 height 4
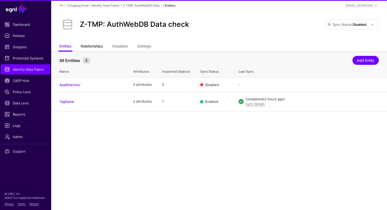
click at [89, 46] on link "Relationships" at bounding box center [92, 47] width 22 height 10
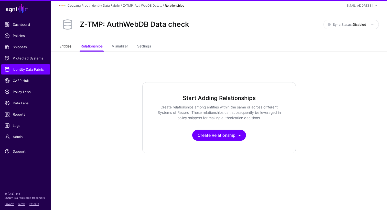
click at [66, 46] on link "Entities" at bounding box center [65, 47] width 12 height 10
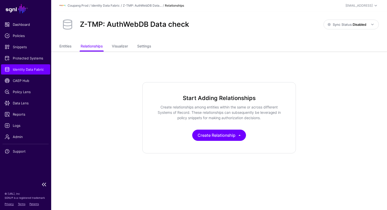
click at [13, 66] on link "Identity Data Fabric" at bounding box center [25, 69] width 49 height 10
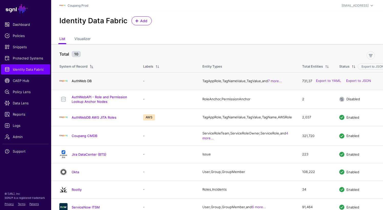
click at [73, 83] on link "AuthWeb DB" at bounding box center [82, 81] width 20 height 4
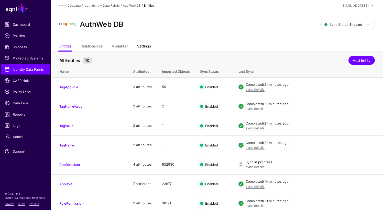
click at [149, 48] on link "Settings" at bounding box center [144, 47] width 14 height 10
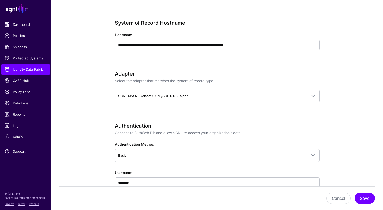
scroll to position [220, 0]
click at [25, 70] on span "Identity Data Fabric" at bounding box center [26, 69] width 42 height 5
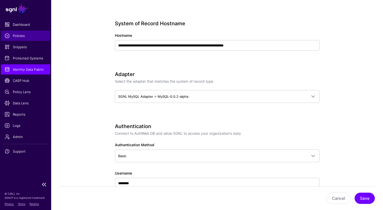
click at [23, 38] on span "Policies" at bounding box center [26, 35] width 42 height 5
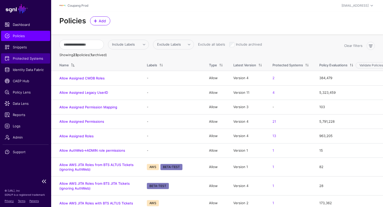
click at [23, 58] on span "Protected Systems" at bounding box center [26, 58] width 42 height 5
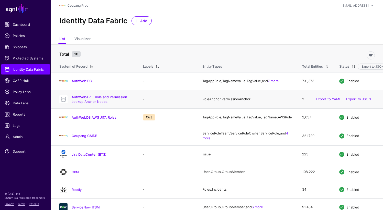
scroll to position [47, 0]
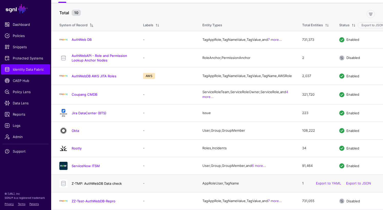
click at [97, 183] on link "Z-TMP: AuthWebDB Data check" at bounding box center [97, 184] width 50 height 4
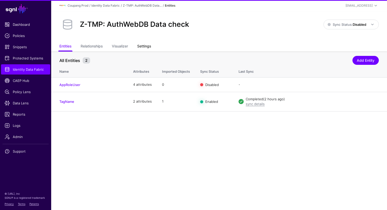
click at [145, 45] on link "Settings" at bounding box center [144, 47] width 14 height 10
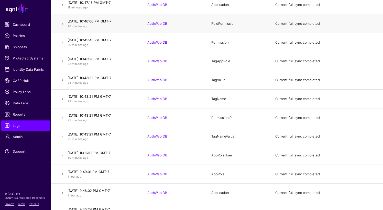
scroll to position [99, 0]
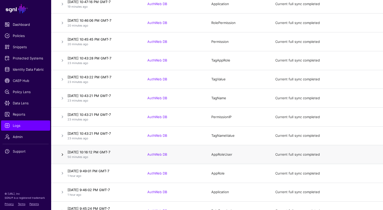
click at [62, 153] on link at bounding box center [62, 155] width 6 height 6
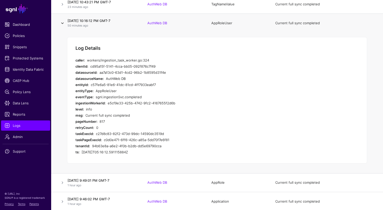
scroll to position [232, 0]
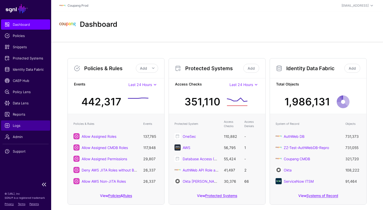
click at [18, 125] on span "Logs" at bounding box center [26, 125] width 42 height 5
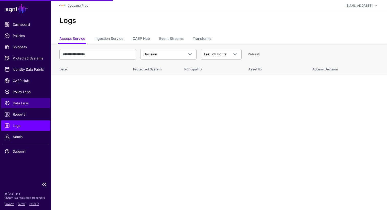
click at [19, 104] on span "Data Lens" at bounding box center [26, 103] width 42 height 5
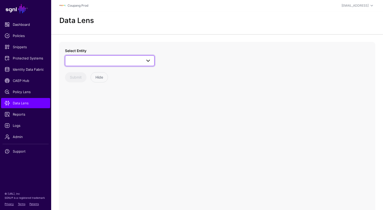
click at [104, 64] on link at bounding box center [109, 60] width 89 height 11
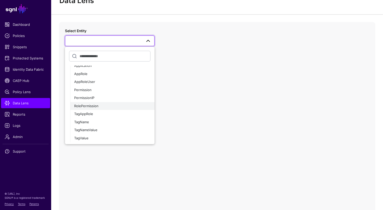
scroll to position [20, 0]
click at [93, 83] on span "AppRoleUser" at bounding box center [84, 81] width 21 height 4
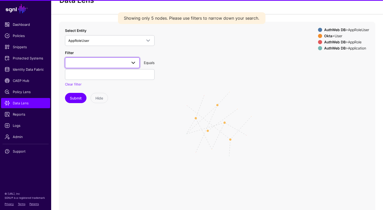
click at [100, 61] on span at bounding box center [102, 63] width 68 height 6
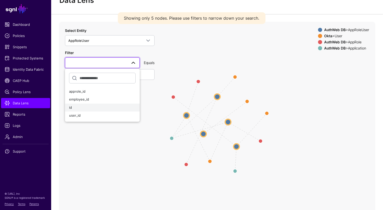
click at [86, 109] on div "id" at bounding box center [102, 107] width 66 height 5
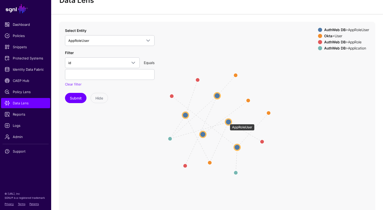
click at [227, 122] on circle at bounding box center [228, 122] width 6 height 6
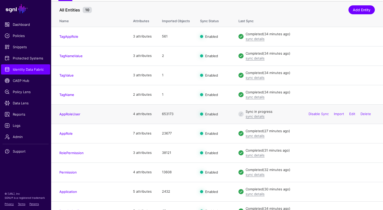
scroll to position [61, 0]
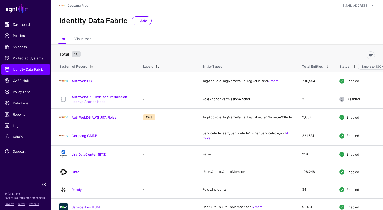
click at [14, 71] on span "Identity Data Fabric" at bounding box center [26, 69] width 42 height 5
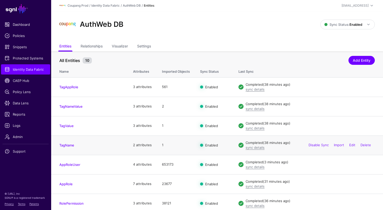
scroll to position [61, 0]
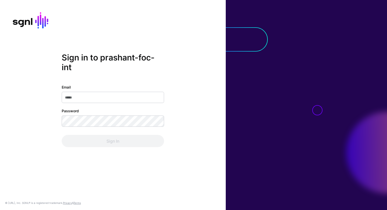
type input "**********"
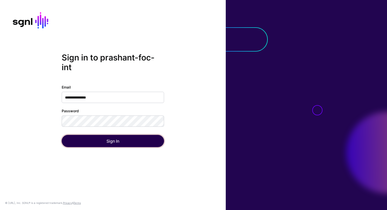
click at [114, 142] on button "Sign In" at bounding box center [113, 141] width 102 height 12
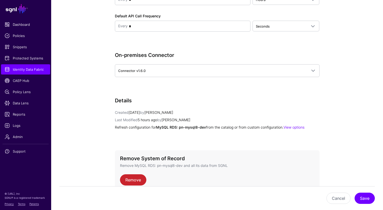
scroll to position [591, 0]
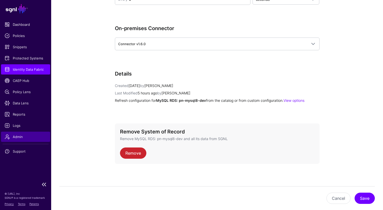
click at [21, 133] on link "Admin" at bounding box center [25, 137] width 49 height 10
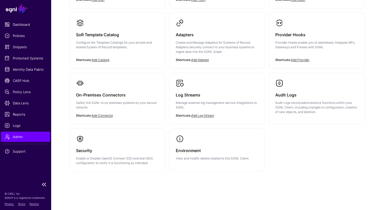
scroll to position [102, 0]
click at [98, 96] on h3 "On-Premises Connectors" at bounding box center [117, 95] width 83 height 7
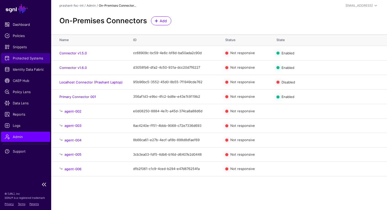
click at [31, 58] on span "Protected Systems" at bounding box center [26, 58] width 42 height 5
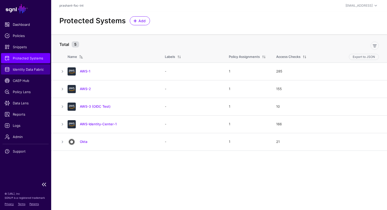
click at [19, 66] on link "Identity Data Fabric" at bounding box center [25, 69] width 49 height 10
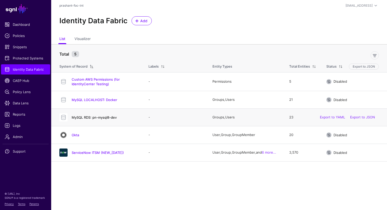
click at [106, 117] on link "MySQL RDS: pn-mysql8-dev" at bounding box center [94, 118] width 45 height 4
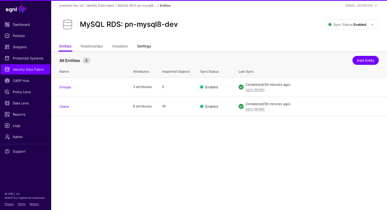
click at [140, 46] on link "Settings" at bounding box center [144, 47] width 14 height 10
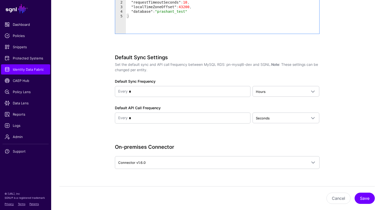
scroll to position [591, 0]
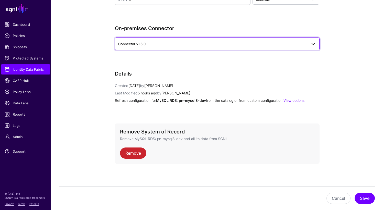
click at [153, 42] on span "Connector v1.6.0" at bounding box center [212, 44] width 189 height 6
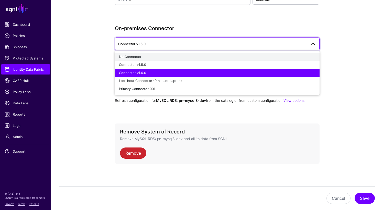
click at [169, 58] on div "No Connector" at bounding box center [217, 56] width 196 height 5
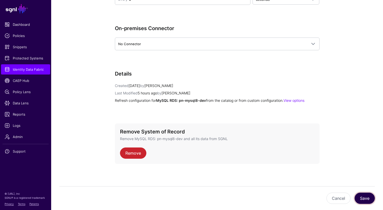
click at [367, 196] on button "Save" at bounding box center [364, 198] width 20 height 11
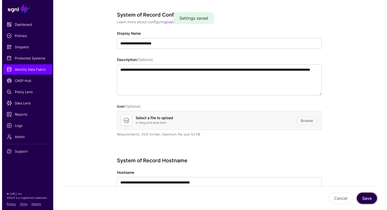
scroll to position [0, 0]
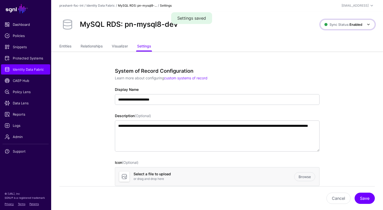
click at [348, 22] on span "Sync Status: Enabled" at bounding box center [343, 25] width 38 height 6
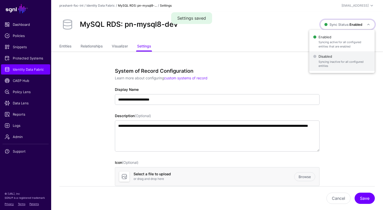
click at [324, 66] on span "Syncing inactive for all configured entities" at bounding box center [344, 64] width 52 height 8
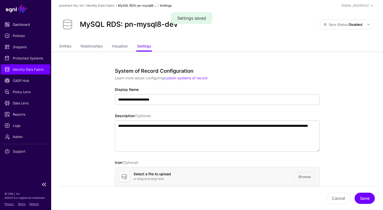
click at [29, 70] on span "Identity Data Fabric" at bounding box center [26, 69] width 42 height 5
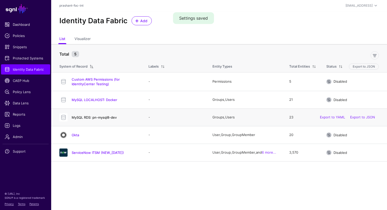
click at [99, 117] on link "MySQL RDS: pn-mysql8-dev" at bounding box center [94, 118] width 45 height 4
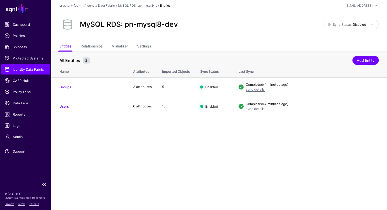
click at [23, 70] on span "Identity Data Fabric" at bounding box center [26, 69] width 42 height 5
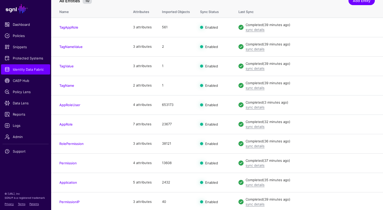
scroll to position [61, 0]
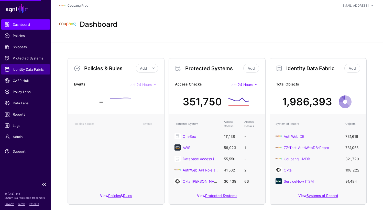
click at [20, 70] on span "Identity Data Fabric" at bounding box center [26, 69] width 42 height 5
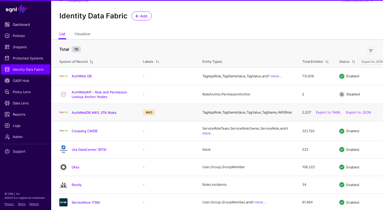
scroll to position [47, 0]
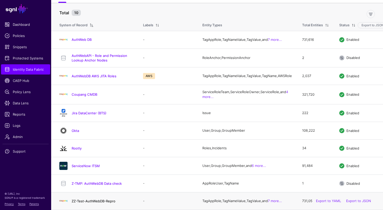
click at [88, 201] on link "ZZ-Test-AuthWebDB-Repro" at bounding box center [94, 201] width 44 height 4
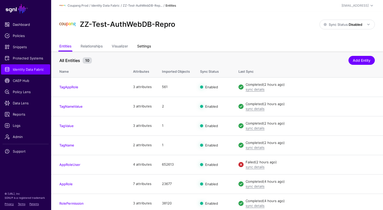
click at [146, 43] on link "Settings" at bounding box center [144, 47] width 14 height 10
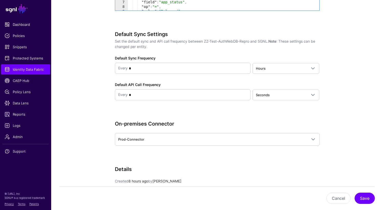
scroll to position [617, 0]
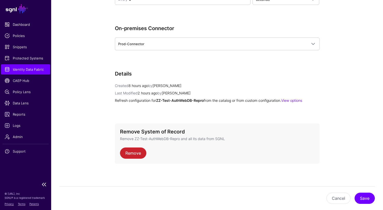
click at [16, 70] on span "Identity Data Fabric" at bounding box center [26, 69] width 42 height 5
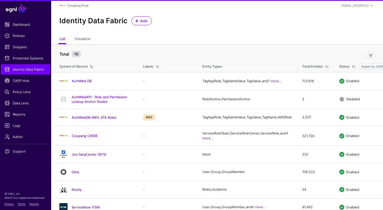
scroll to position [47, 0]
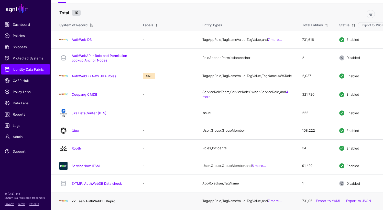
click at [94, 201] on link "ZZ-Test-AuthWebDB-Repro" at bounding box center [94, 201] width 44 height 4
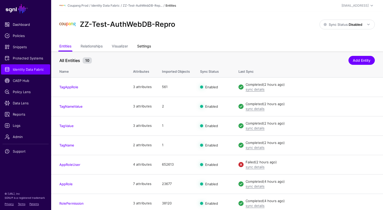
click at [147, 44] on link "Settings" at bounding box center [144, 47] width 14 height 10
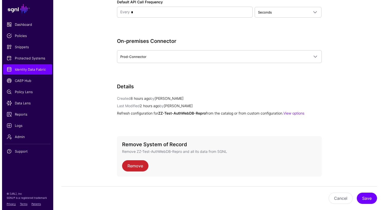
scroll to position [617, 0]
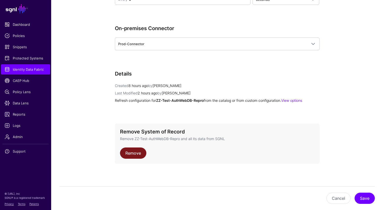
click at [136, 152] on link "Remove" at bounding box center [133, 153] width 26 height 11
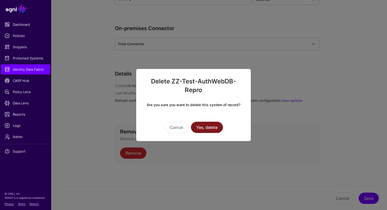
click at [208, 125] on button "Yes, delete" at bounding box center [207, 127] width 32 height 11
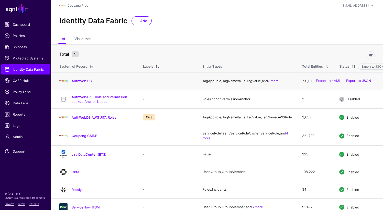
click at [77, 80] on h4 "AuthWeb DB" at bounding box center [102, 81] width 61 height 5
click at [78, 81] on link "AuthWeb DB" at bounding box center [82, 81] width 20 height 4
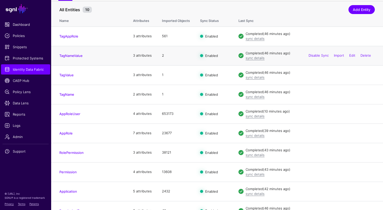
scroll to position [61, 0]
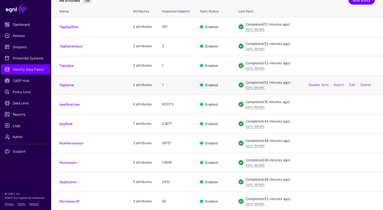
scroll to position [61, 0]
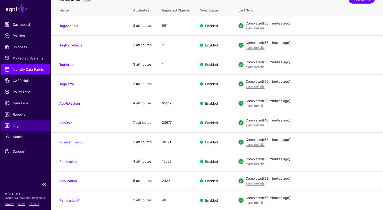
click at [19, 123] on span "Logs" at bounding box center [26, 125] width 42 height 5
click at [20, 128] on span "Logs" at bounding box center [26, 125] width 42 height 5
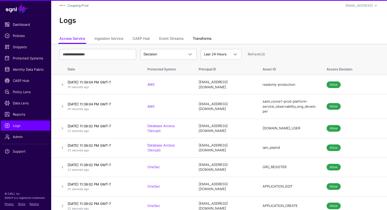
click at [207, 37] on link "Transforms" at bounding box center [201, 39] width 19 height 10
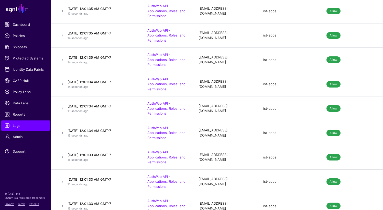
scroll to position [780, 0]
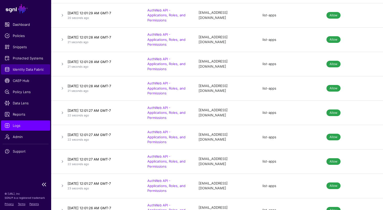
click at [27, 67] on span "Identity Data Fabric" at bounding box center [26, 69] width 42 height 5
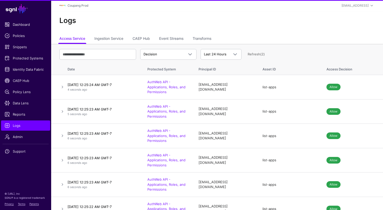
scroll to position [15, 0]
